Goal: Task Accomplishment & Management: Use online tool/utility

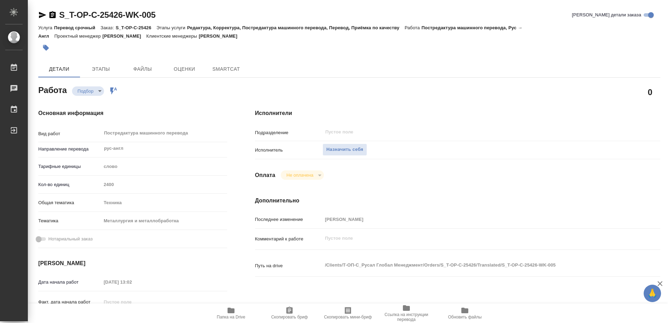
type textarea "x"
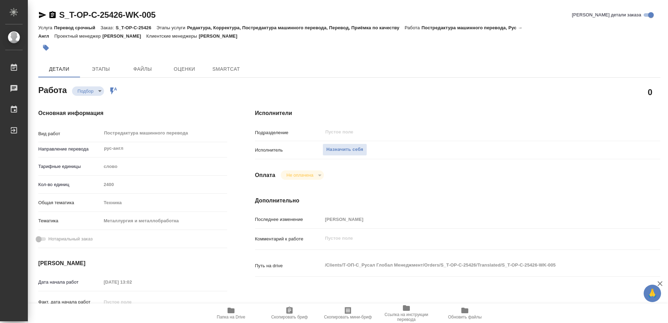
type textarea "x"
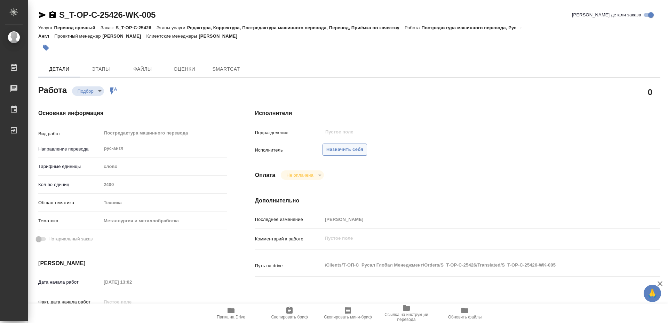
type textarea "x"
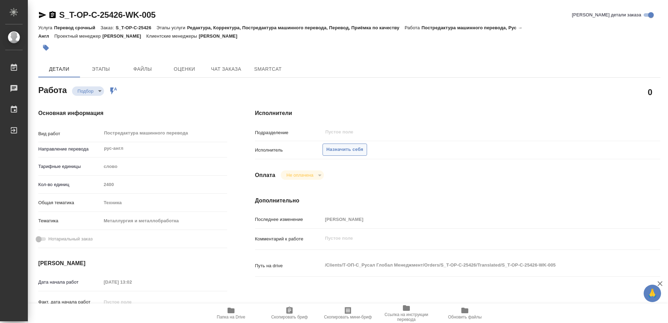
type textarea "x"
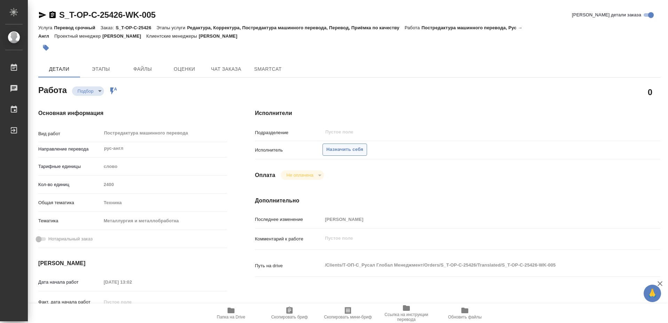
type textarea "x"
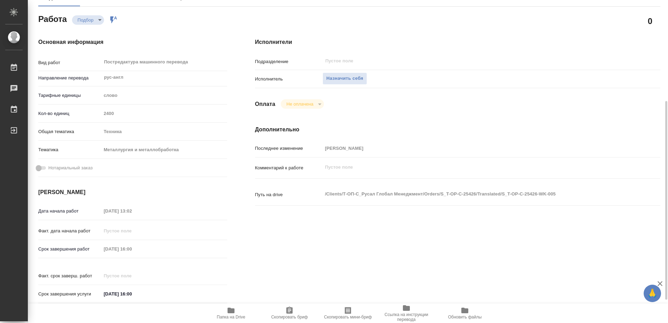
scroll to position [106, 0]
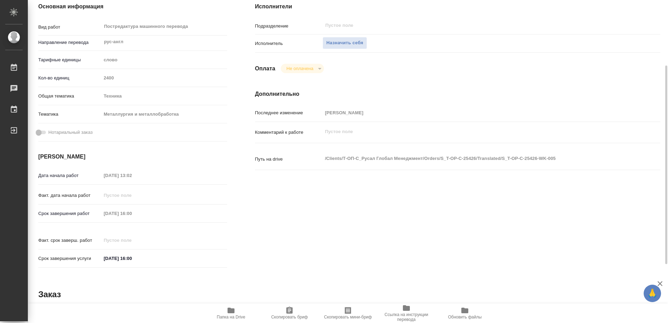
click at [234, 309] on icon "button" at bounding box center [231, 310] width 7 height 6
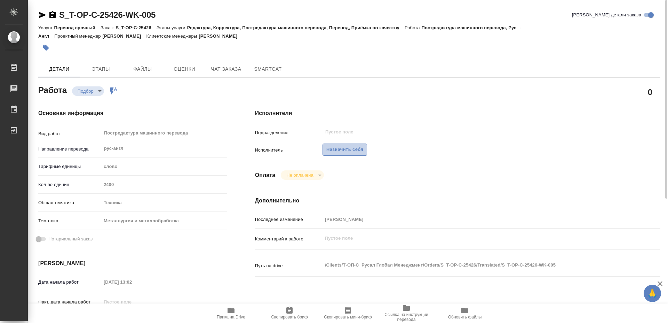
click at [349, 145] on span "Назначить себя" at bounding box center [344, 149] width 37 height 8
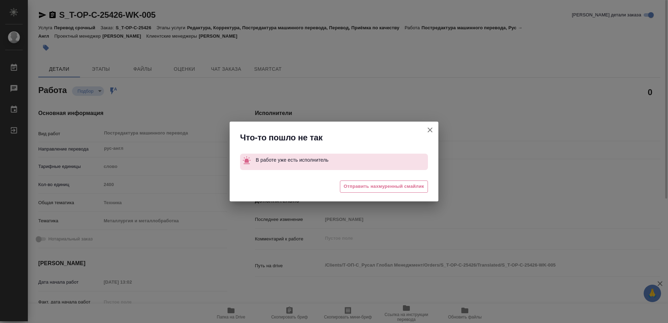
type textarea "x"
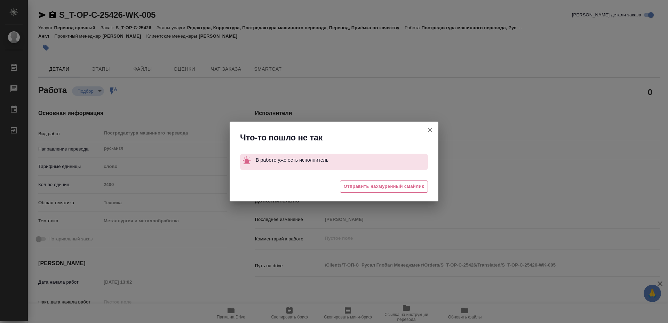
click at [549, 148] on div "Что-то пошло не так В работе уже есть исполнитель 😖 Отправить нахмуренный смайл…" at bounding box center [334, 161] width 668 height 323
